Goal: Task Accomplishment & Management: Use online tool/utility

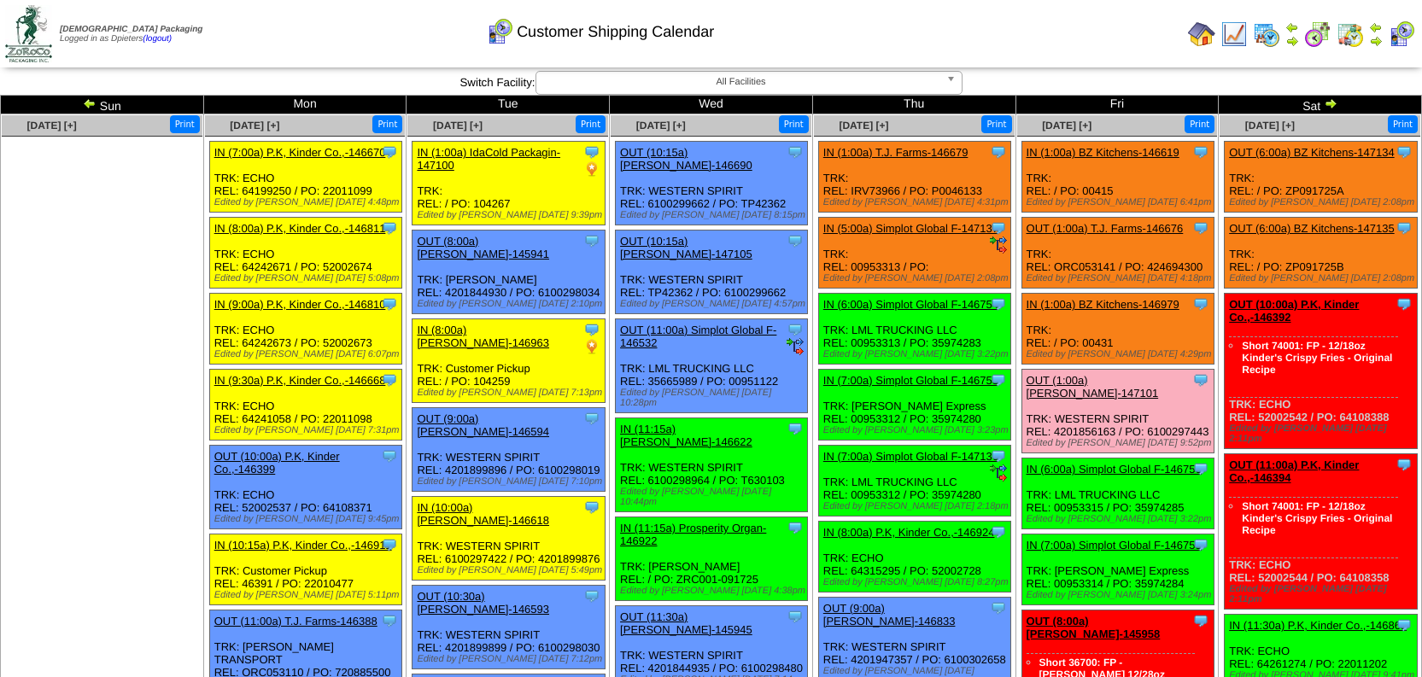
scroll to position [3106, 0]
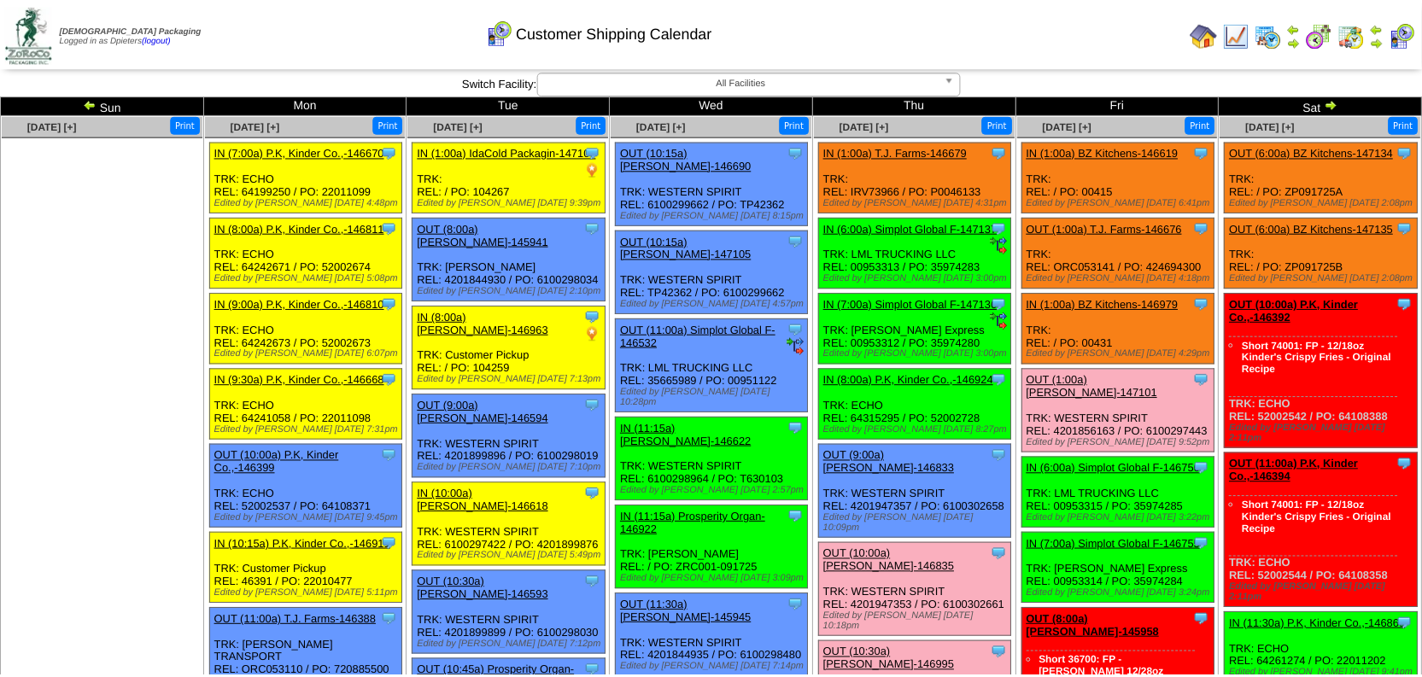
scroll to position [3106, 0]
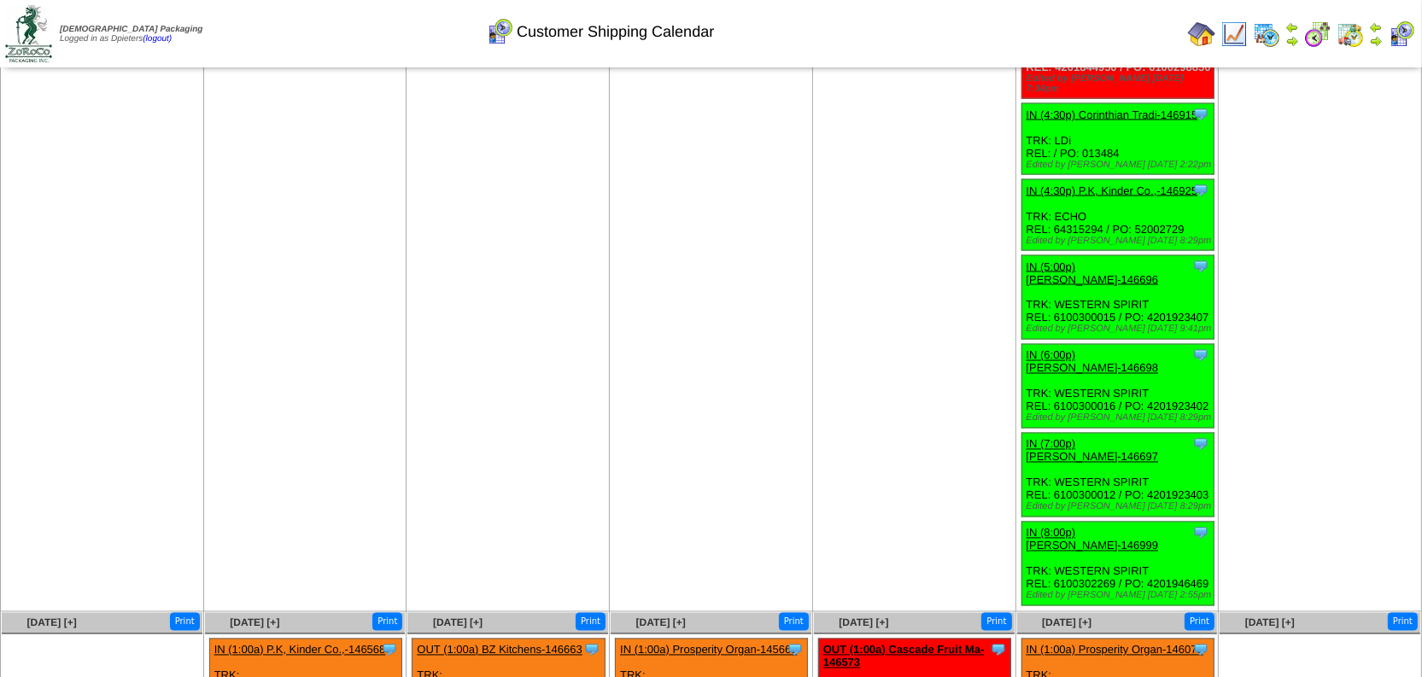
copy div "2538LX820214"
